Goal: Find specific page/section: Find specific page/section

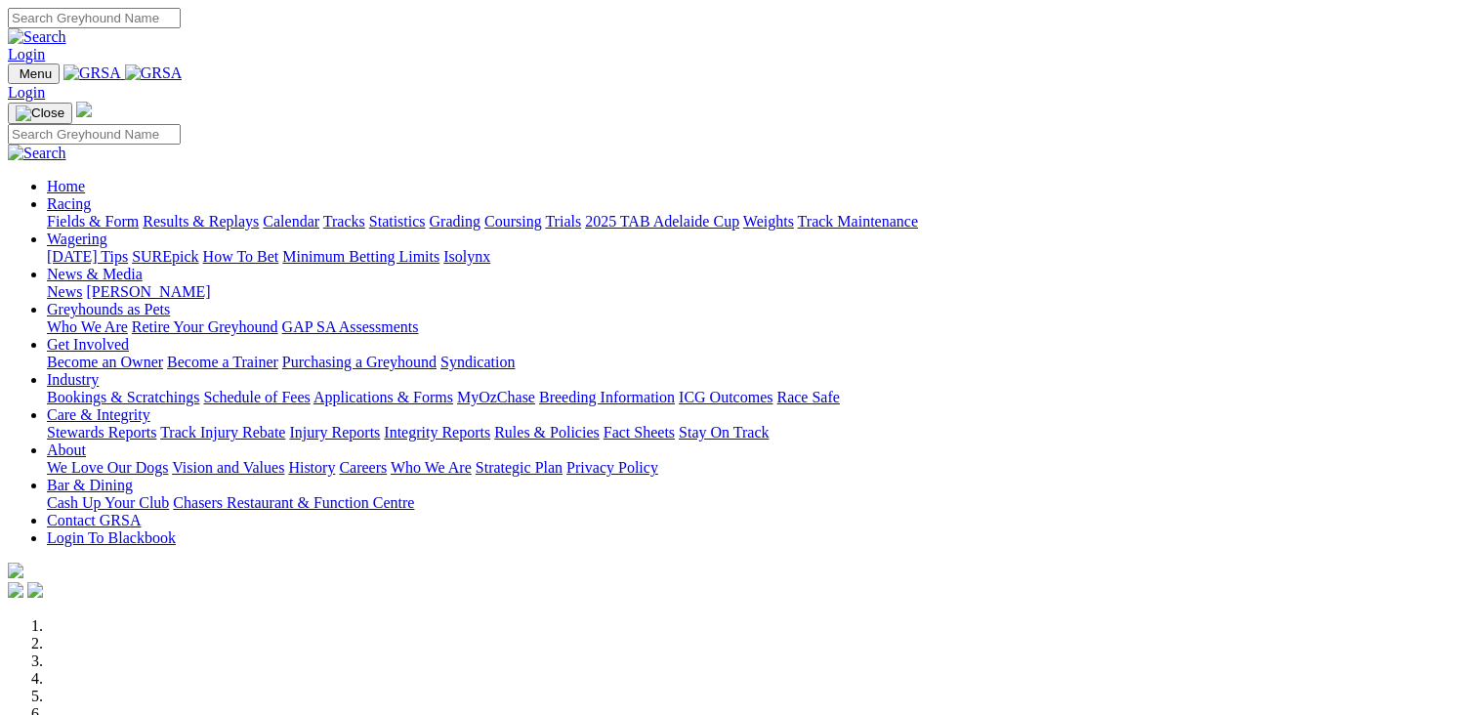
scroll to position [879, 0]
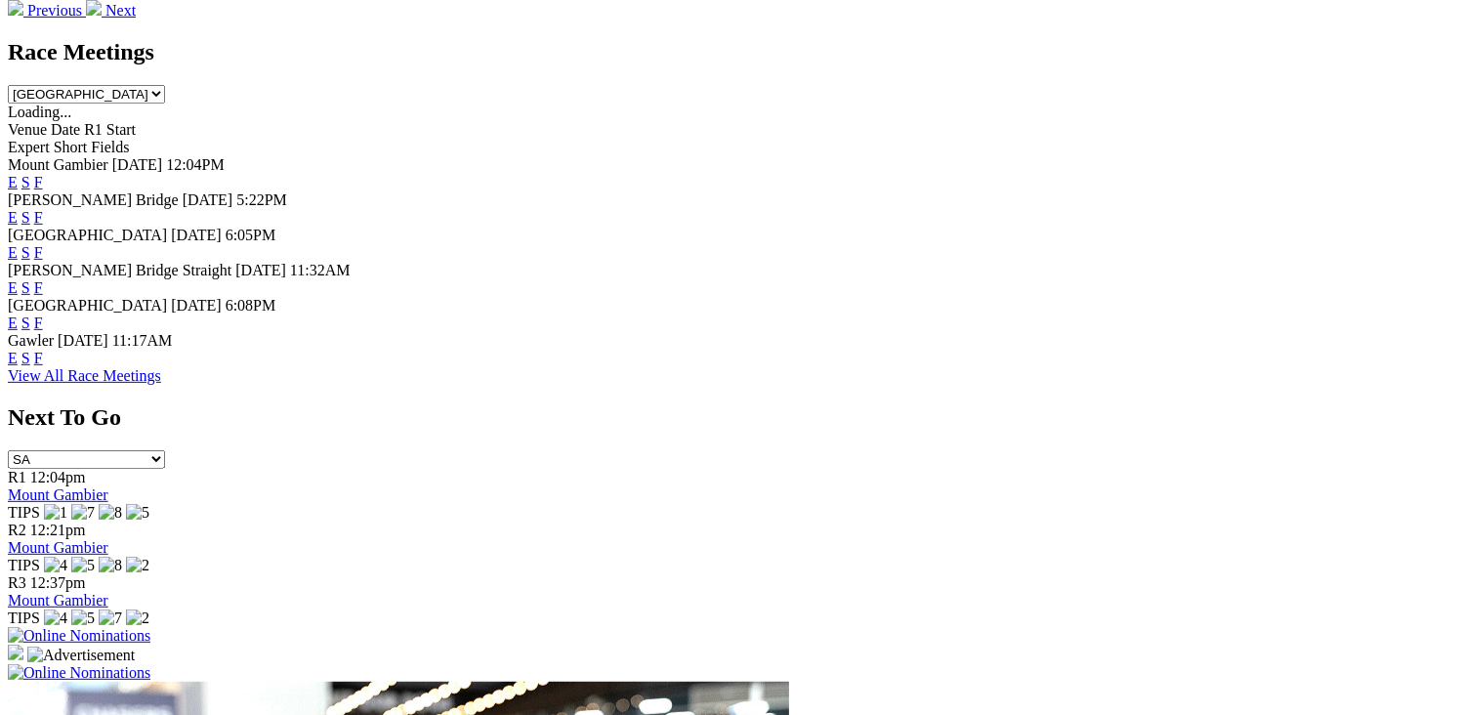
click at [43, 244] on link "F" at bounding box center [38, 252] width 9 height 17
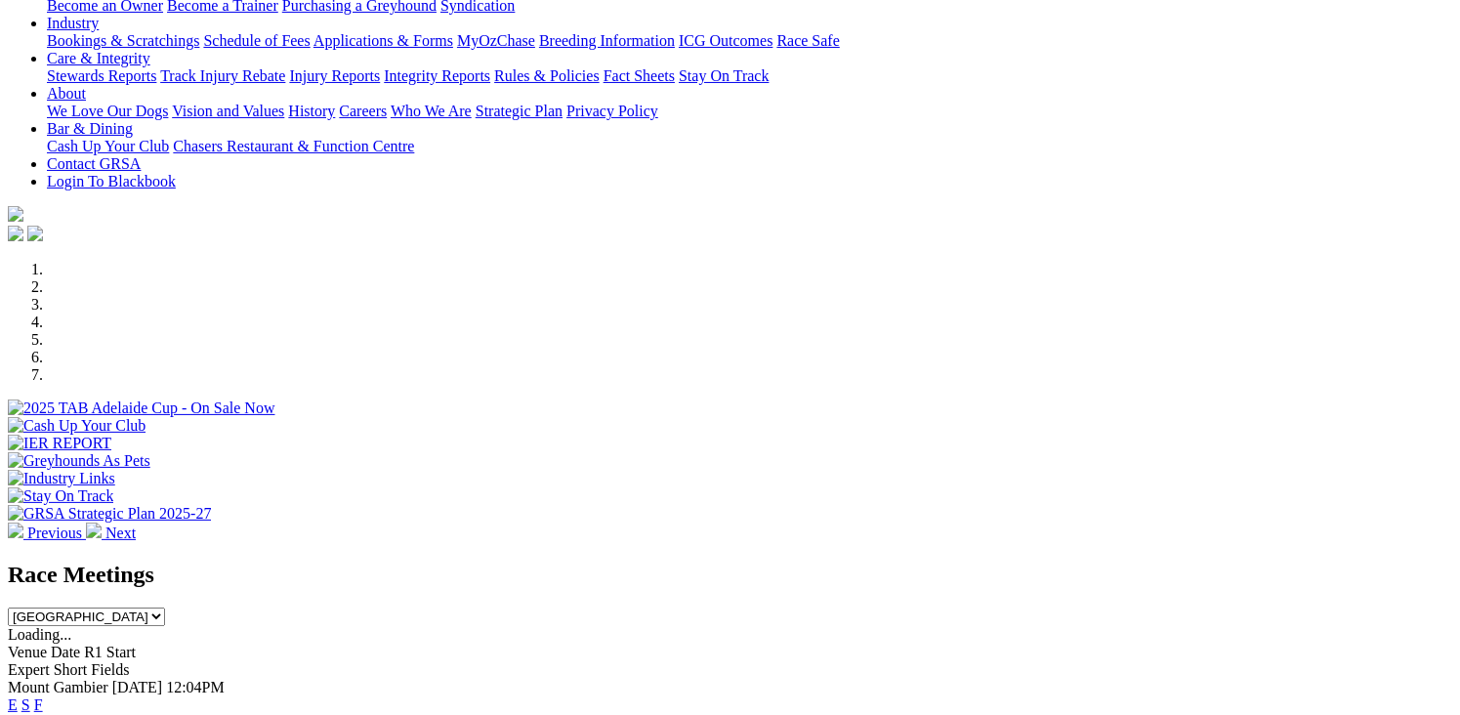
scroll to position [586, 0]
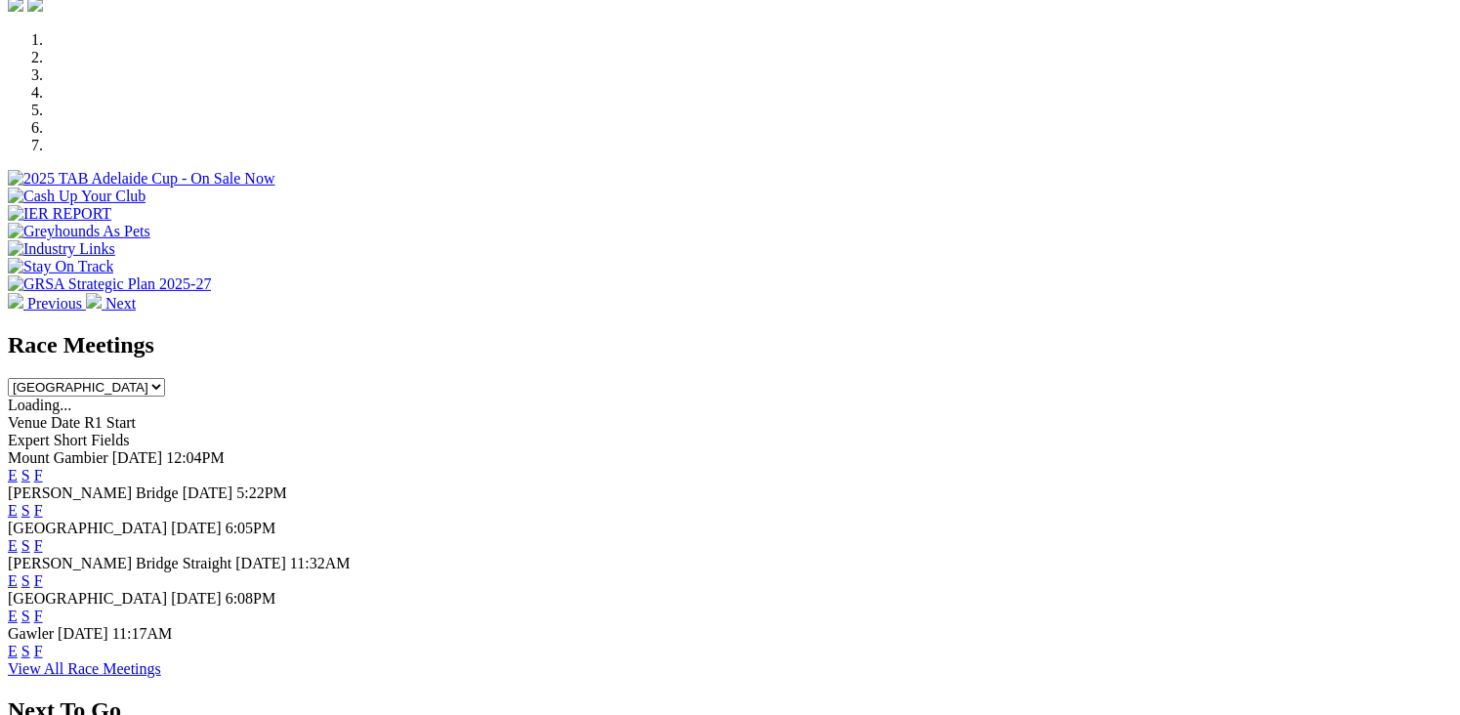
click at [43, 537] on link "F" at bounding box center [38, 545] width 9 height 17
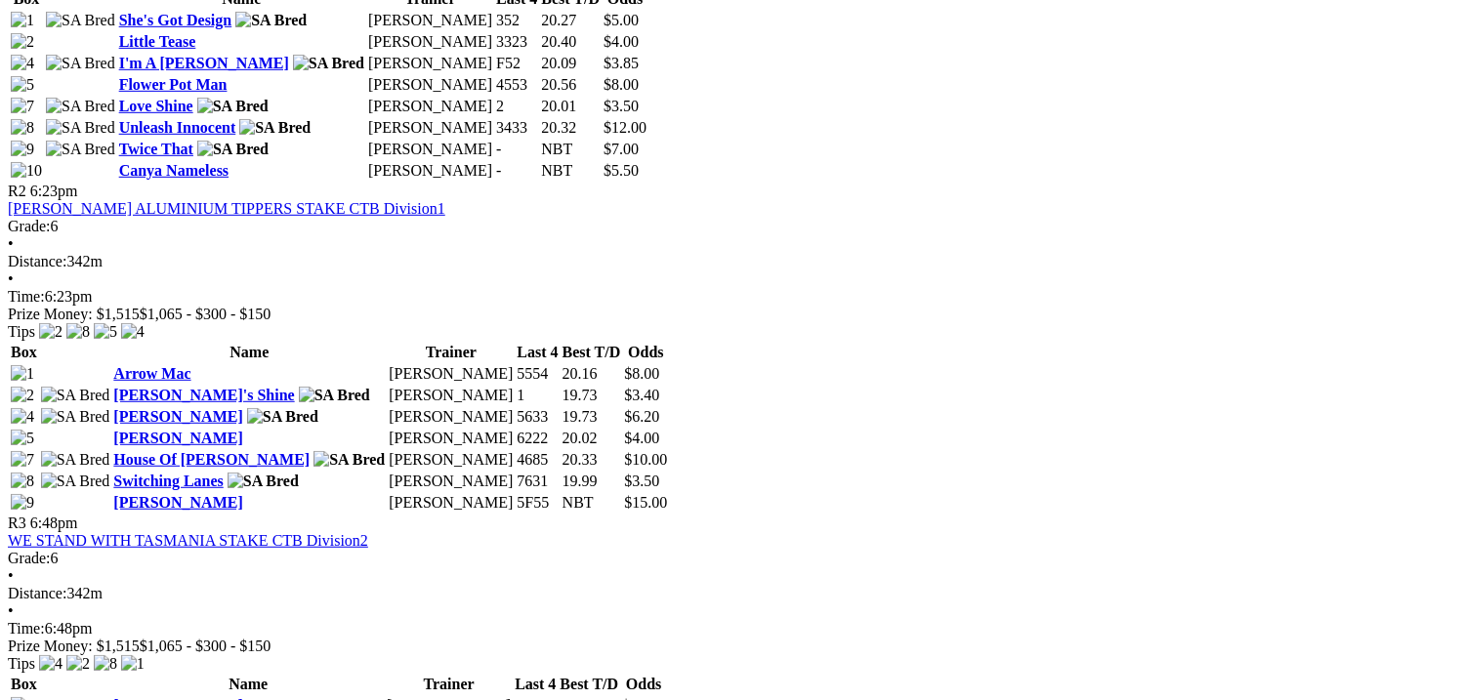
scroll to position [1562, 0]
